Goal: Task Accomplishment & Management: Manage account settings

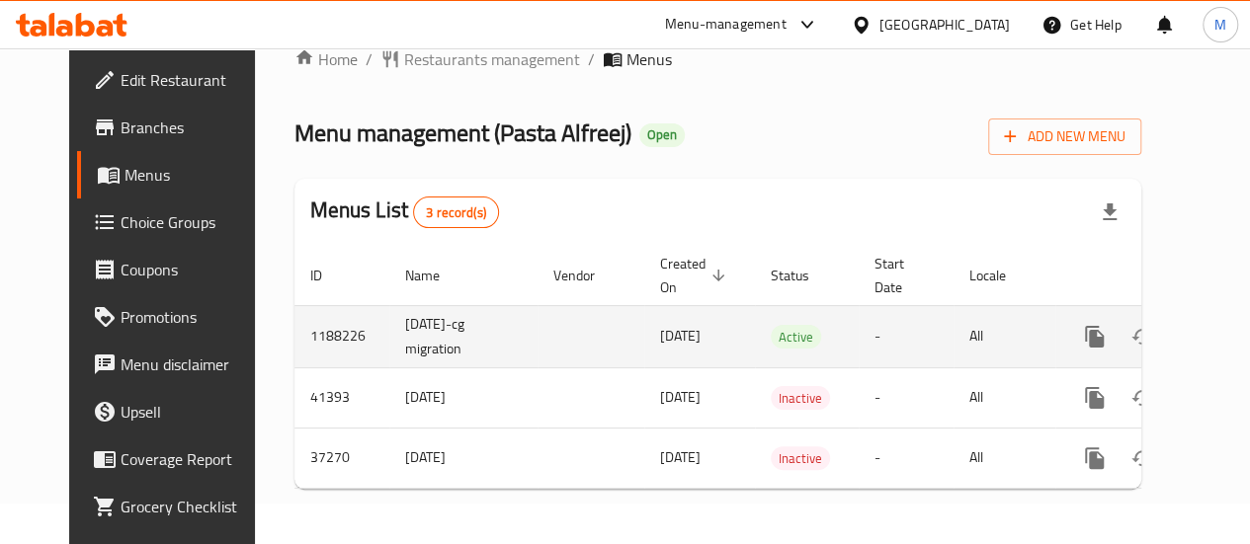
scroll to position [0, 20]
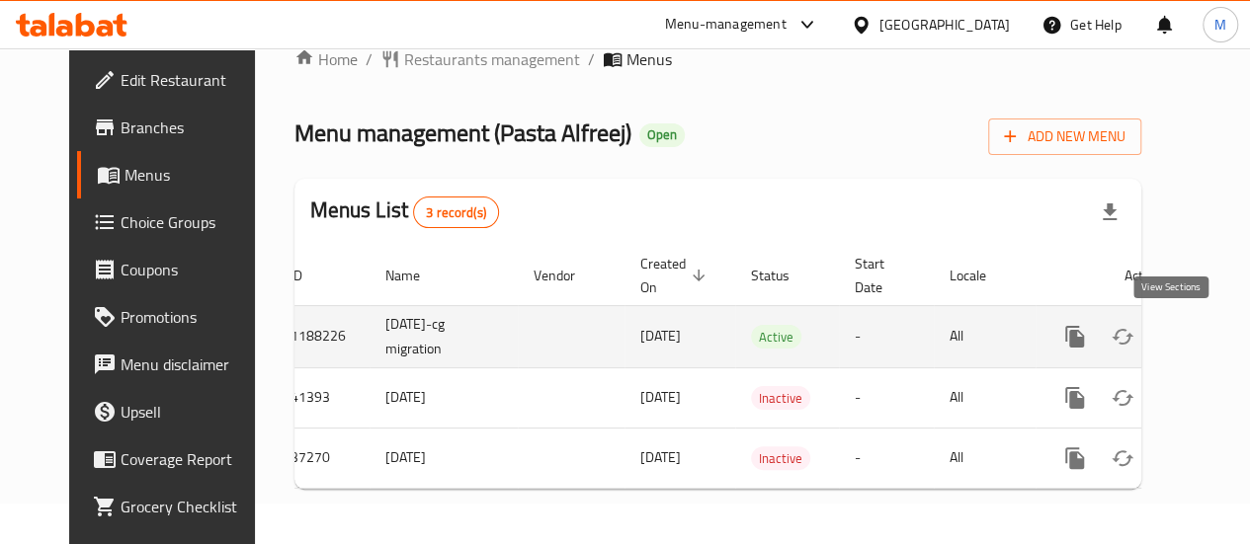
click at [1205, 325] on icon "enhanced table" at bounding box center [1217, 337] width 24 height 24
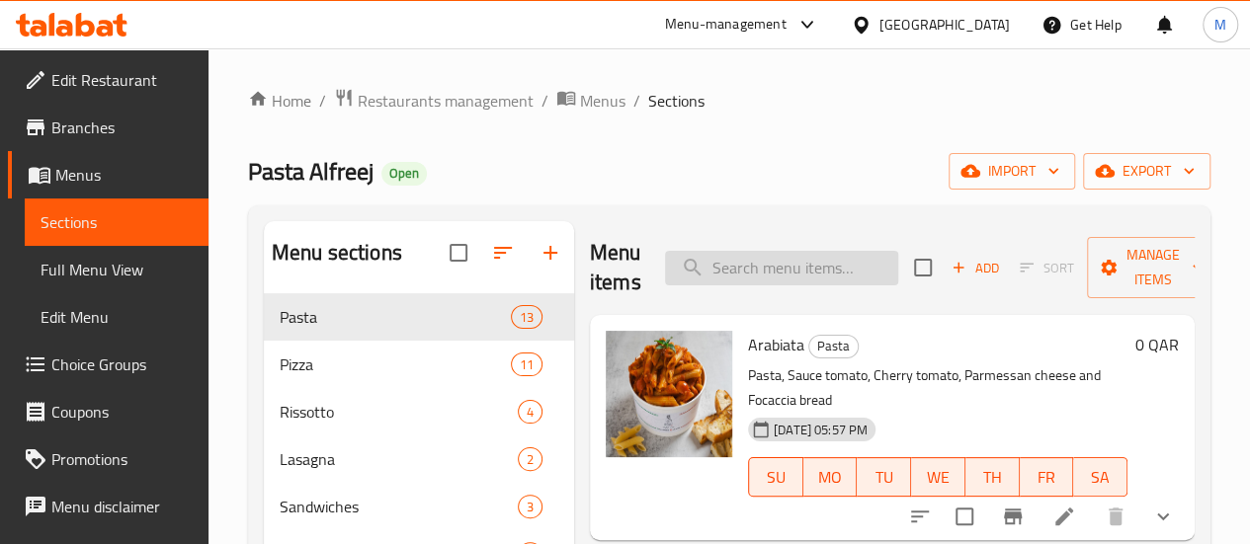
click at [758, 274] on input "search" at bounding box center [781, 268] width 233 height 35
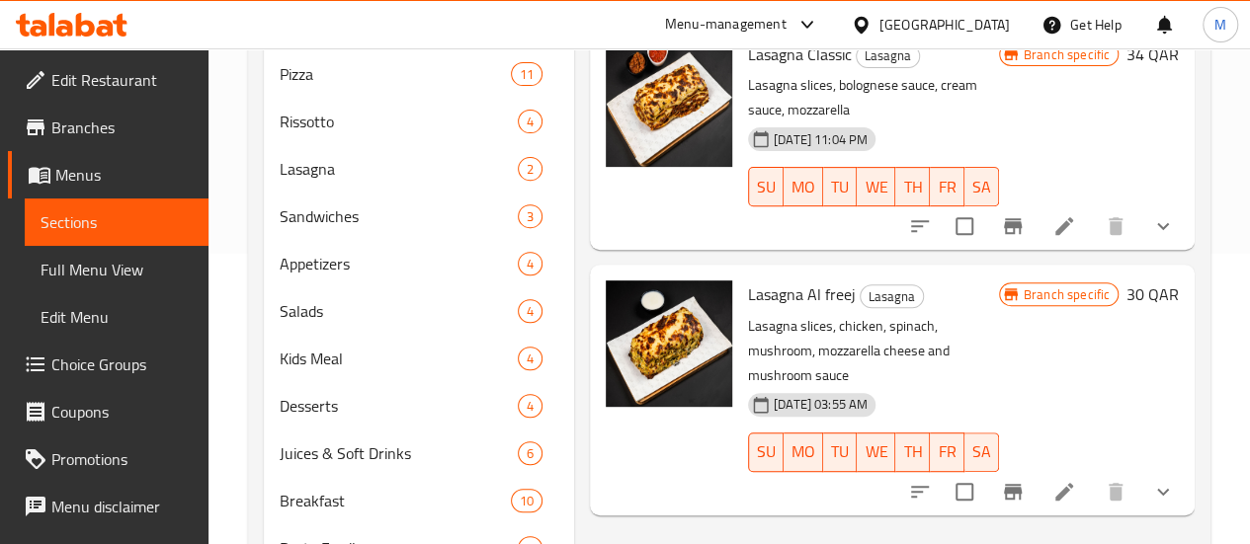
scroll to position [296, 0]
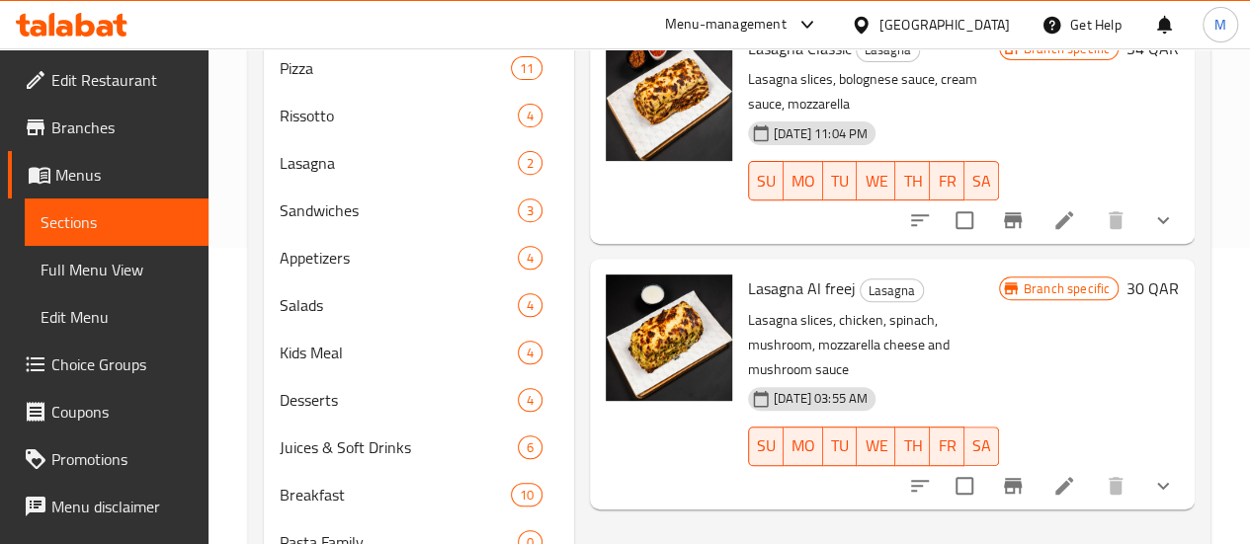
type input "lasa"
click at [748, 292] on span "Lasagna Al freej" at bounding box center [802, 289] width 108 height 30
click at [1071, 477] on icon at bounding box center [1064, 486] width 18 height 18
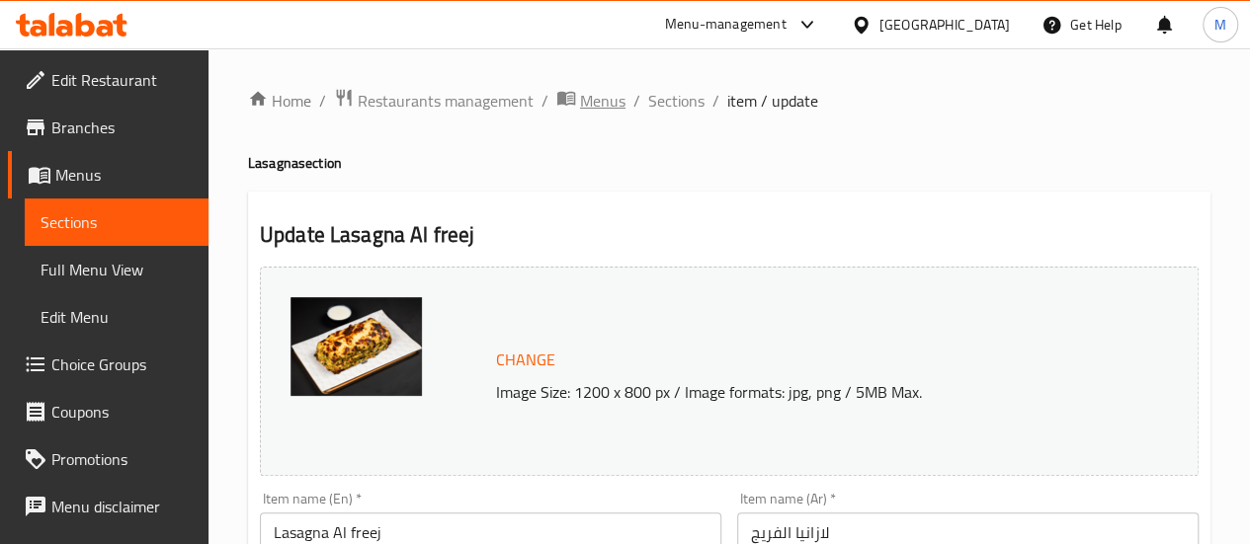
click at [587, 97] on span "Menus" at bounding box center [602, 101] width 45 height 24
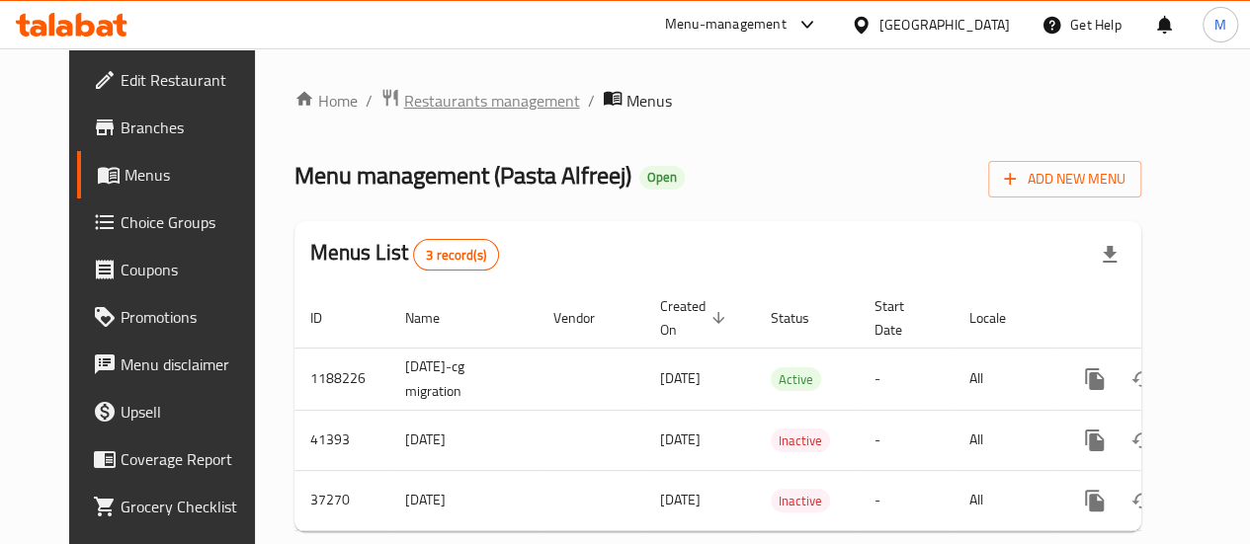
click at [407, 100] on span "Restaurants management" at bounding box center [492, 101] width 176 height 24
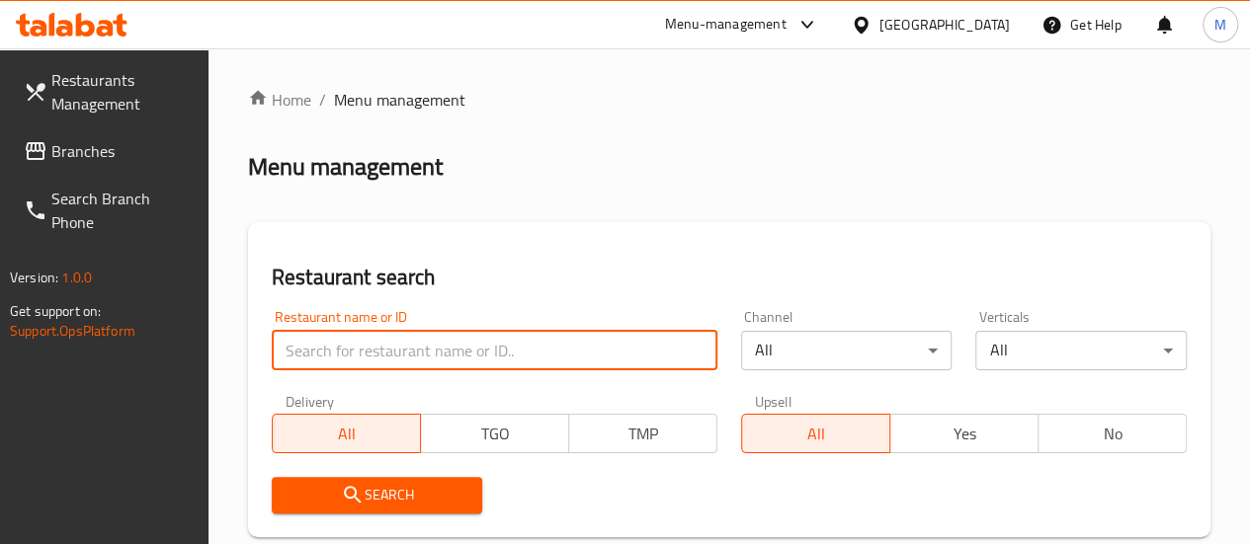
click at [324, 341] on input "search" at bounding box center [494, 351] width 445 height 40
type input "224 coffee"
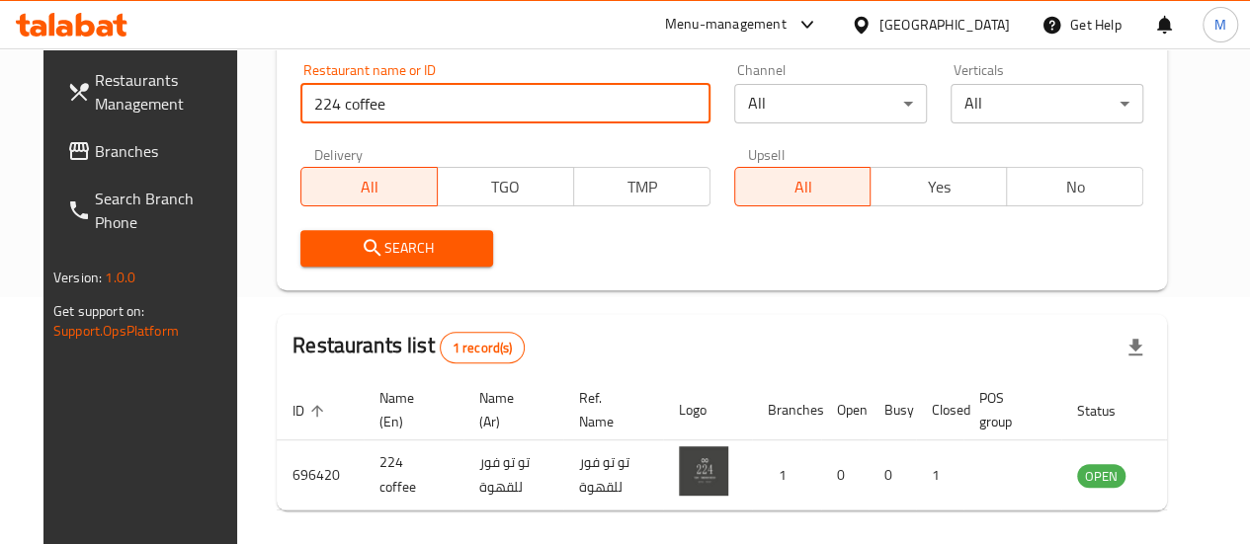
scroll to position [320, 0]
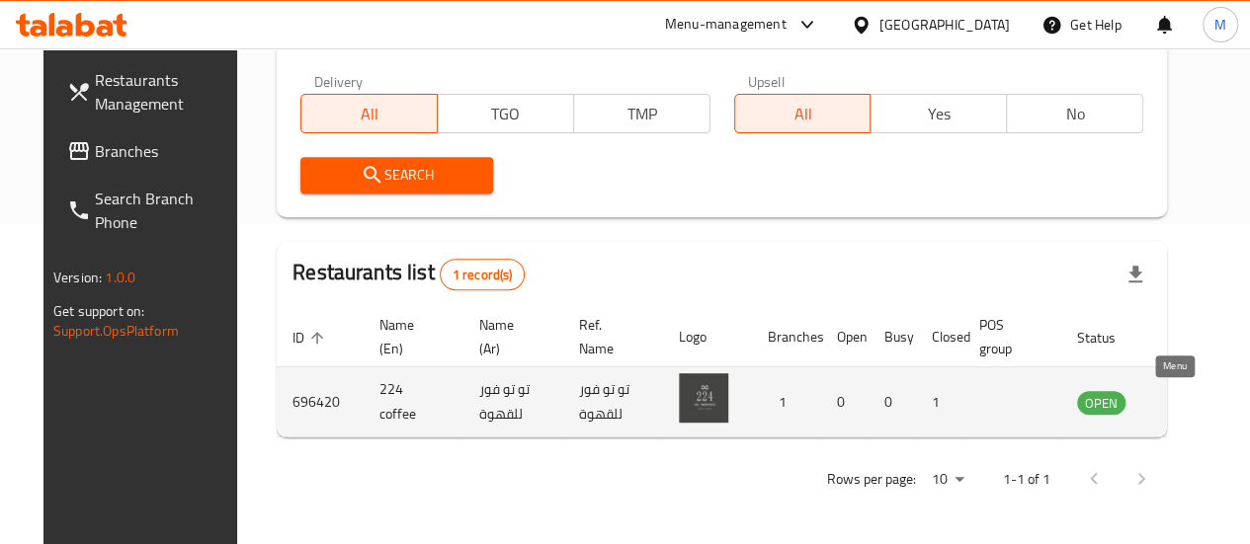
click at [1180, 392] on icon "enhanced table" at bounding box center [1192, 402] width 24 height 24
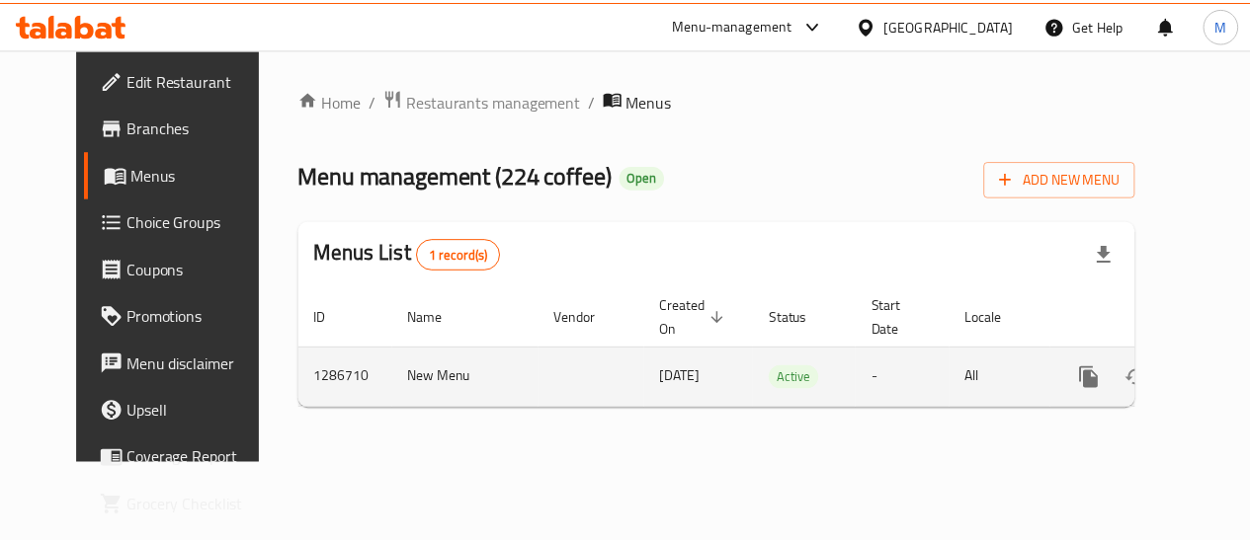
scroll to position [0, 7]
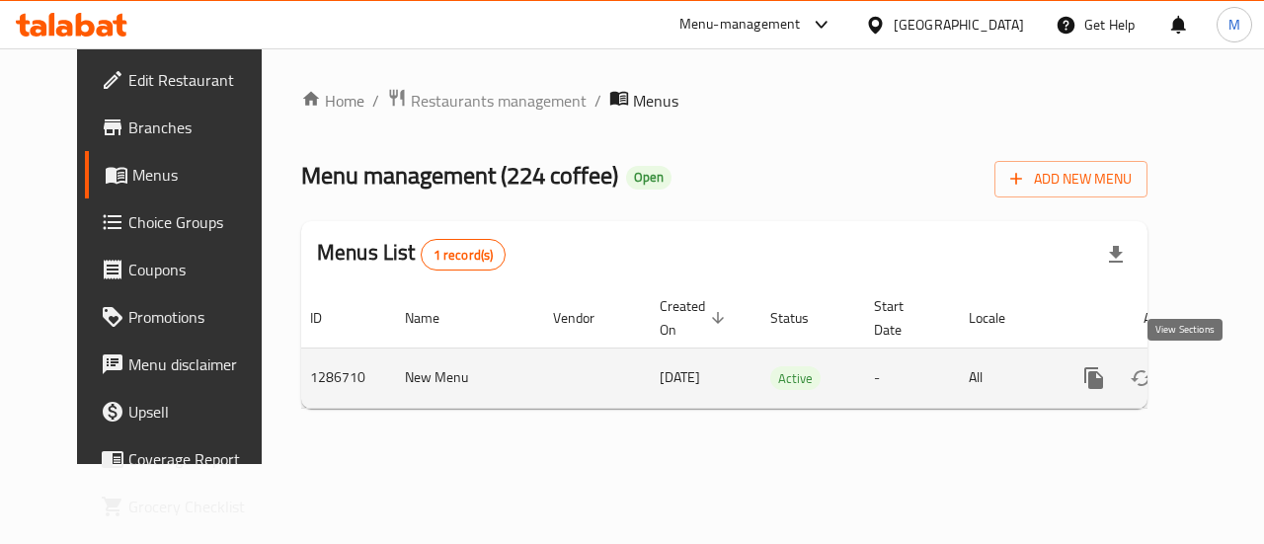
click at [1225, 367] on icon "enhanced table" at bounding box center [1237, 378] width 24 height 24
